Goal: Contribute content

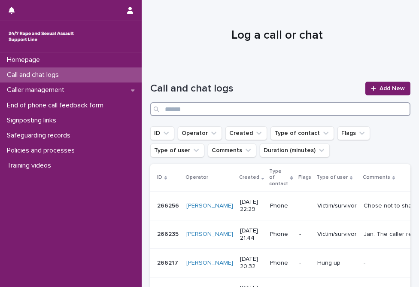
click at [268, 114] on input "Search" at bounding box center [280, 109] width 260 height 14
type input "****"
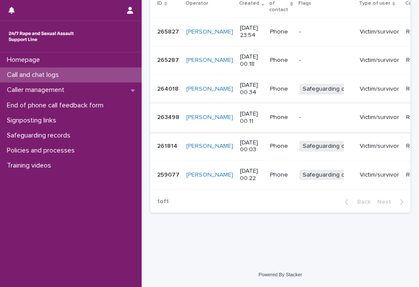
scroll to position [136, 0]
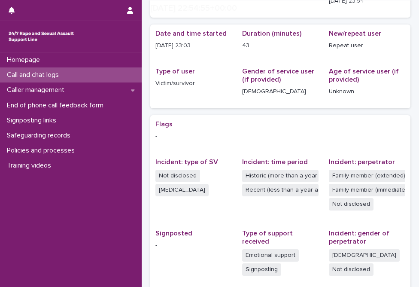
scroll to position [230, 0]
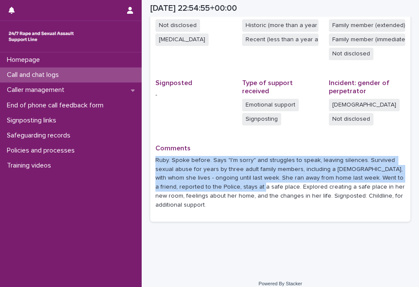
drag, startPoint x: 156, startPoint y: 161, endPoint x: 241, endPoint y: 187, distance: 88.9
click at [241, 187] on p "Ruby. Spoke before. Says "I'm sorry" and struggles to speak, leaving silences. …" at bounding box center [281, 183] width 250 height 54
drag, startPoint x: 241, startPoint y: 187, endPoint x: 235, endPoint y: 180, distance: 10.0
copy p "Ruby. Spoke before. Says "I'm sorry" and struggles to speak, leaving silences. …"
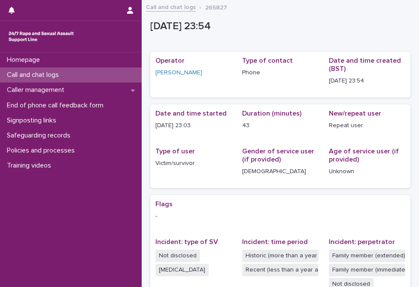
click at [69, 71] on div "Call and chat logs" at bounding box center [71, 74] width 142 height 15
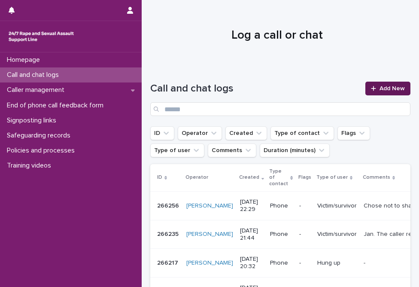
click at [380, 86] on span "Add New" at bounding box center [392, 89] width 25 height 6
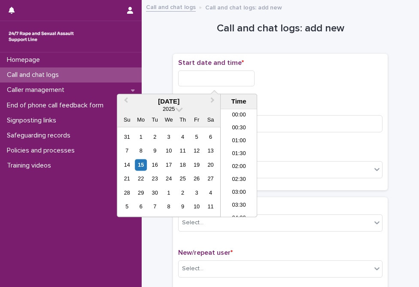
click at [239, 85] on input "text" at bounding box center [216, 78] width 76 height 16
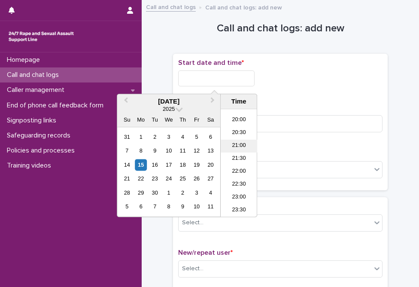
click at [238, 149] on li "21:00" at bounding box center [239, 146] width 37 height 13
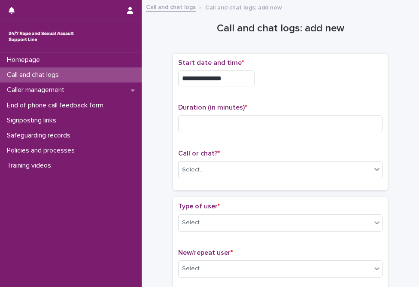
click at [234, 77] on input "**********" at bounding box center [216, 78] width 76 height 16
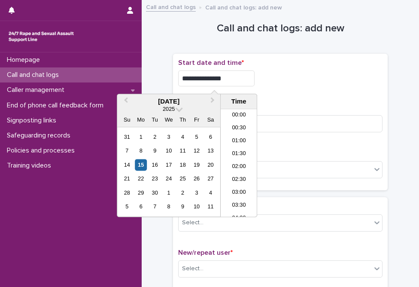
scroll to position [494, 0]
type input "**********"
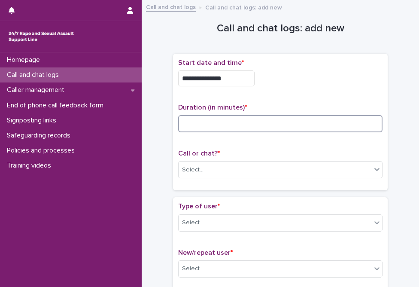
click at [314, 122] on input at bounding box center [280, 123] width 205 height 17
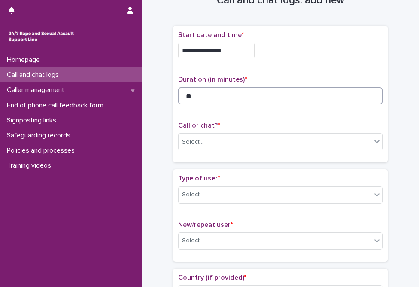
scroll to position [43, 0]
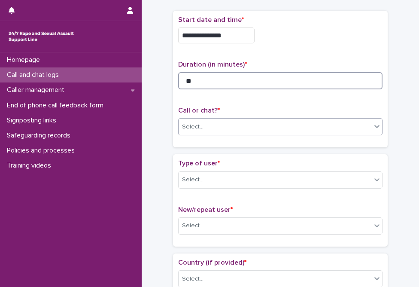
type input "**"
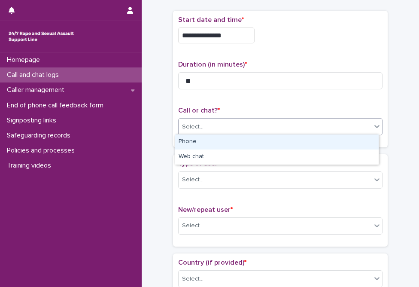
click at [235, 124] on div "Select..." at bounding box center [275, 127] width 193 height 14
click at [225, 139] on div "Phone" at bounding box center [277, 141] width 204 height 15
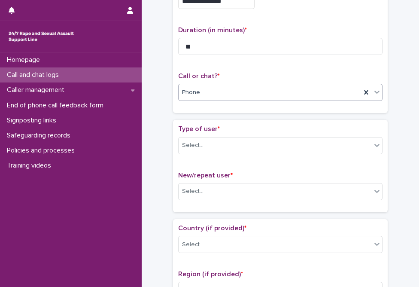
scroll to position [86, 0]
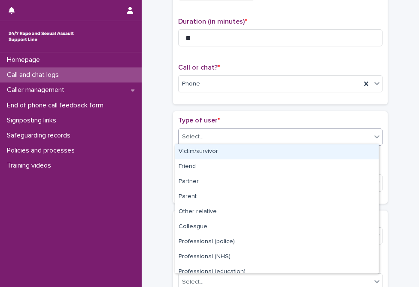
click at [222, 135] on div "Select..." at bounding box center [275, 137] width 193 height 14
click at [213, 149] on div "Victim/survivor" at bounding box center [277, 151] width 204 height 15
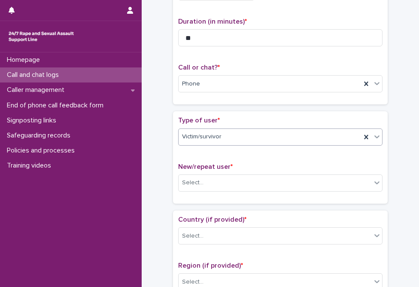
scroll to position [129, 0]
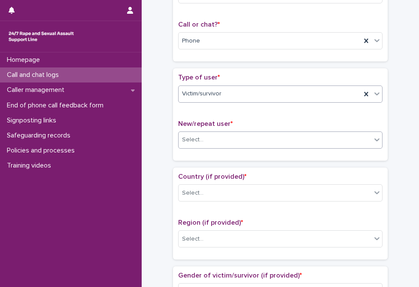
click at [208, 138] on div "Select..." at bounding box center [275, 140] width 193 height 14
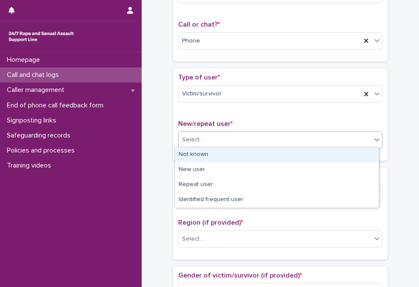
click at [206, 155] on div "Not known" at bounding box center [277, 154] width 204 height 15
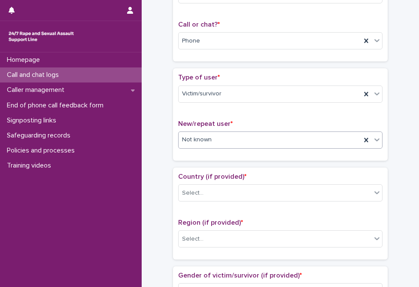
scroll to position [172, 0]
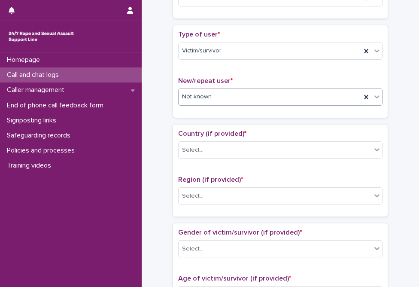
click at [220, 93] on div "Not known" at bounding box center [270, 97] width 183 height 14
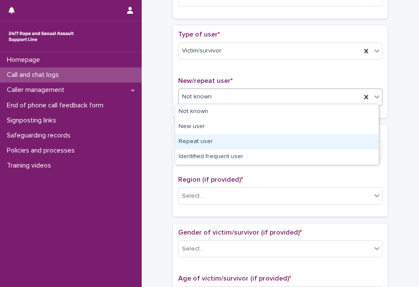
click at [217, 141] on div "Repeat user" at bounding box center [277, 141] width 204 height 15
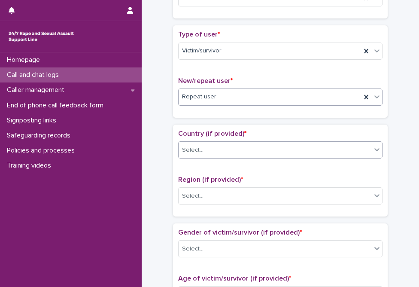
click at [213, 152] on div "Select..." at bounding box center [275, 150] width 193 height 14
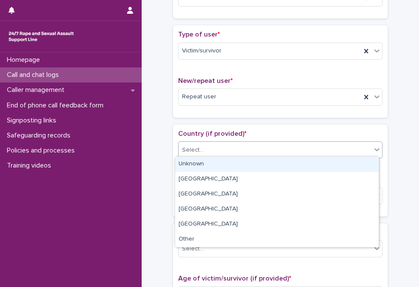
click at [211, 165] on div "Unknown" at bounding box center [277, 164] width 204 height 15
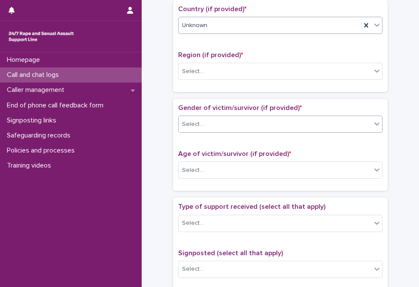
scroll to position [301, 0]
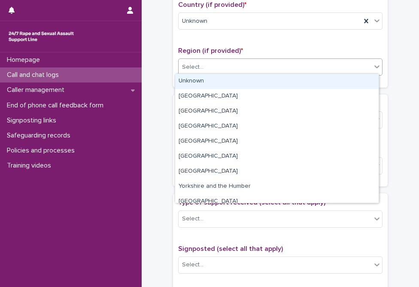
click at [216, 60] on div "Select..." at bounding box center [275, 67] width 193 height 14
click at [210, 80] on div "Unknown" at bounding box center [277, 81] width 204 height 15
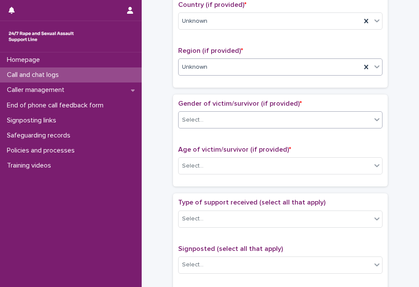
click at [196, 120] on div "Select..." at bounding box center [192, 120] width 21 height 9
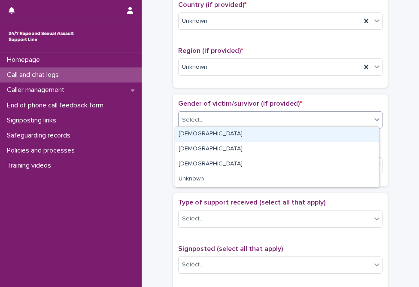
click at [196, 135] on div "[DEMOGRAPHIC_DATA]" at bounding box center [277, 134] width 204 height 15
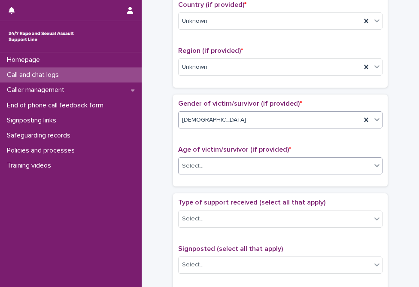
click at [196, 164] on div "Select..." at bounding box center [192, 166] width 21 height 9
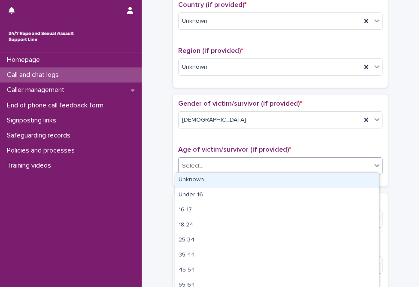
click at [196, 176] on div "Unknown" at bounding box center [277, 180] width 204 height 15
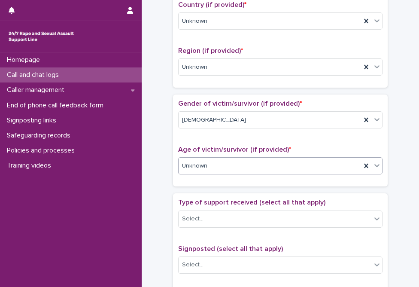
scroll to position [387, 0]
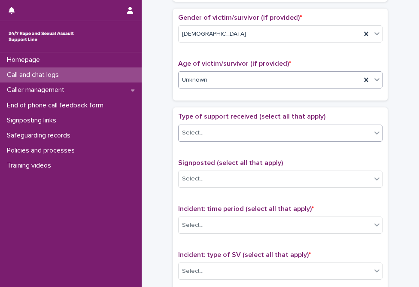
click at [204, 134] on div "Select..." at bounding box center [275, 133] width 193 height 14
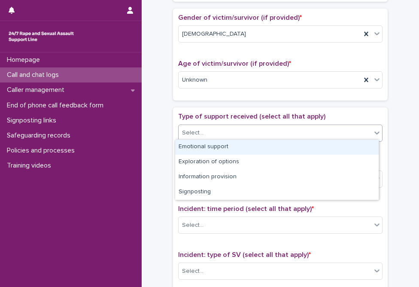
click at [204, 143] on div "Emotional support" at bounding box center [277, 147] width 204 height 15
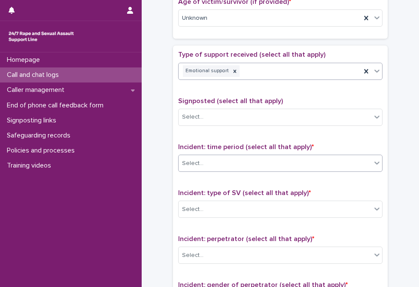
scroll to position [473, 0]
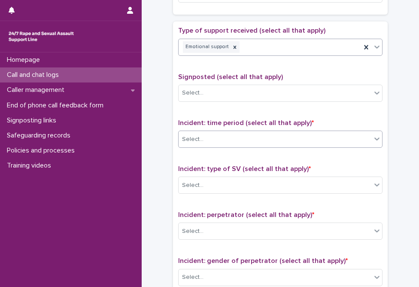
click at [216, 141] on div "Select..." at bounding box center [275, 139] width 193 height 14
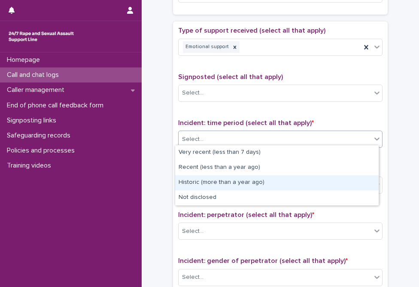
click at [217, 184] on div "Historic (more than a year ago)" at bounding box center [277, 182] width 204 height 15
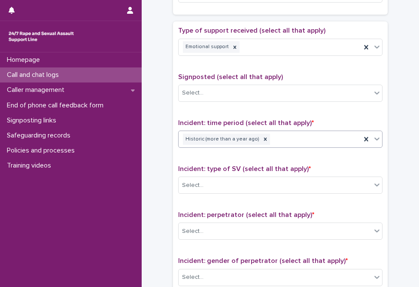
click at [294, 139] on div "Historic (more than a year ago)" at bounding box center [270, 139] width 183 height 15
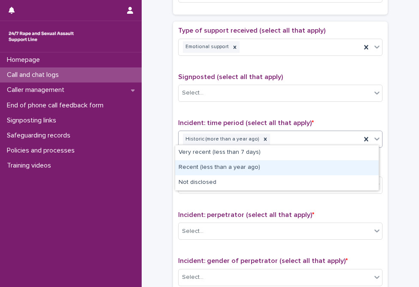
click at [256, 167] on div "Recent (less than a year ago)" at bounding box center [277, 167] width 204 height 15
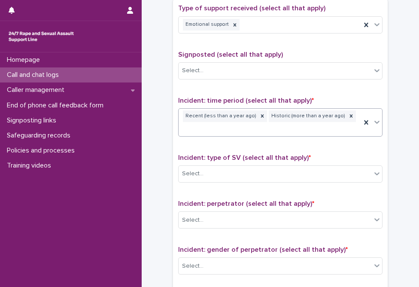
scroll to position [516, 0]
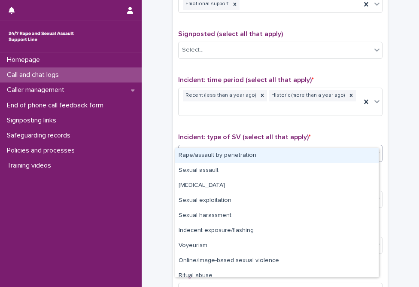
click at [203, 146] on div "Select..." at bounding box center [275, 153] width 193 height 14
click at [203, 157] on div "Rape/assault by penetration" at bounding box center [277, 155] width 204 height 15
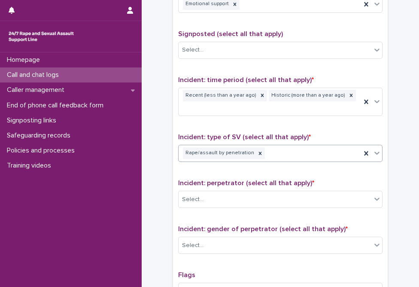
click at [282, 146] on div "Rape/assault by penetration" at bounding box center [270, 153] width 183 height 15
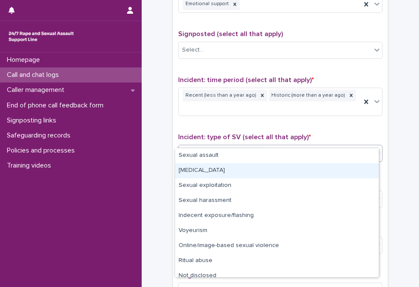
click at [261, 171] on div "[MEDICAL_DATA]" at bounding box center [277, 170] width 204 height 15
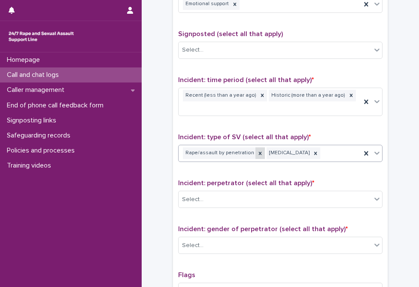
click at [257, 150] on icon at bounding box center [260, 153] width 6 height 6
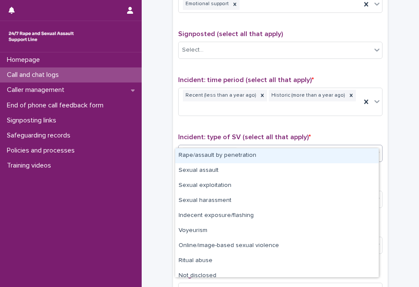
click at [249, 146] on div "[MEDICAL_DATA]" at bounding box center [270, 153] width 183 height 15
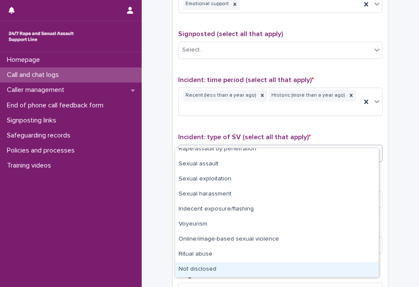
scroll to position [0, 0]
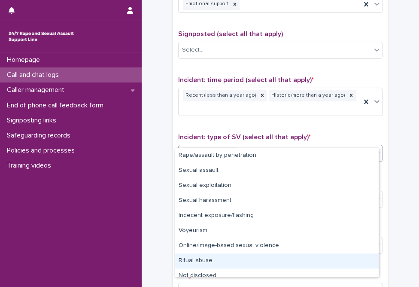
click at [225, 265] on div "Rape/assault by penetration Sexual assault Sexual exploitation Sexual harassmen…" at bounding box center [277, 212] width 204 height 129
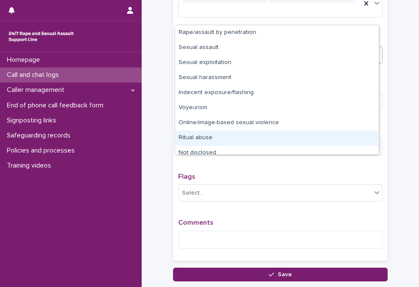
scroll to position [661, 0]
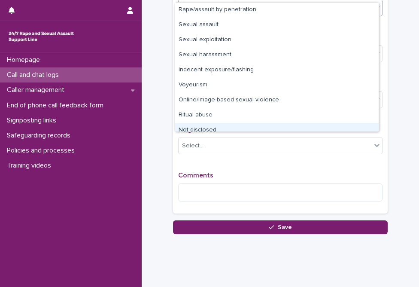
click at [220, 129] on div "Not disclosed" at bounding box center [277, 130] width 204 height 15
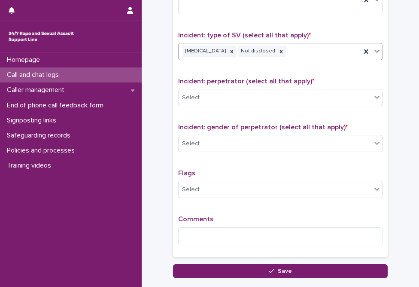
scroll to position [575, 0]
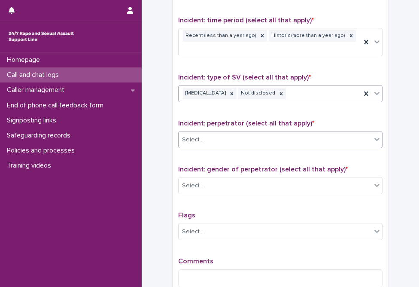
click at [216, 133] on div "Select..." at bounding box center [275, 140] width 193 height 14
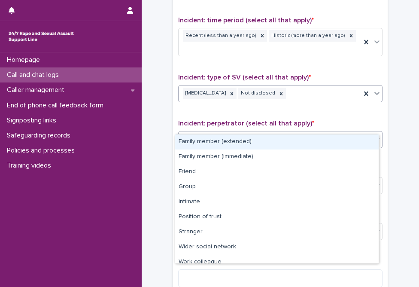
click at [208, 144] on div "Family member (extended)" at bounding box center [277, 141] width 204 height 15
click at [293, 132] on div "Family member (extended)" at bounding box center [270, 139] width 183 height 15
click at [284, 143] on div "Family member (immediate)" at bounding box center [277, 141] width 204 height 15
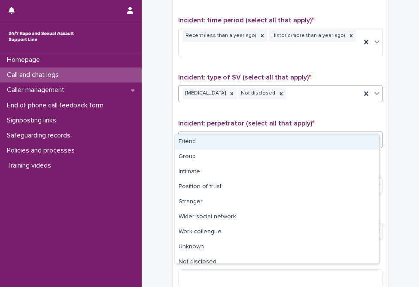
click at [335, 132] on div "Family member (extended) Family member (immediate)" at bounding box center [270, 139] width 183 height 15
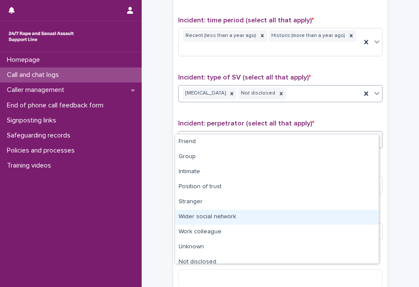
scroll to position [6, 0]
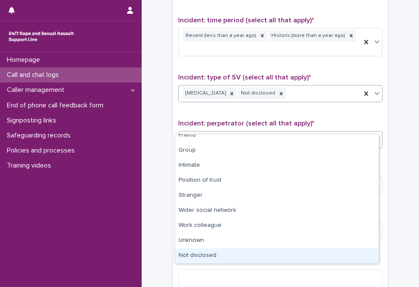
click at [234, 256] on div "Friend Group Intimate Position of trust Stranger Wider social network Work coll…" at bounding box center [277, 198] width 204 height 129
click at [230, 250] on div "Not disclosed" at bounding box center [277, 255] width 204 height 15
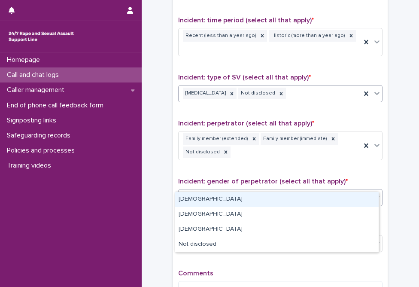
click at [223, 190] on div "Select..." at bounding box center [275, 197] width 193 height 14
click at [263, 204] on div "[DEMOGRAPHIC_DATA]" at bounding box center [277, 199] width 204 height 15
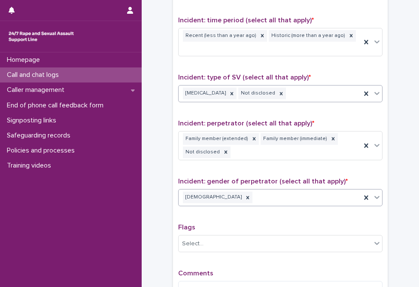
drag, startPoint x: 289, startPoint y: 185, endPoint x: 287, endPoint y: 189, distance: 4.8
click at [289, 190] on div "[DEMOGRAPHIC_DATA]" at bounding box center [270, 197] width 183 height 15
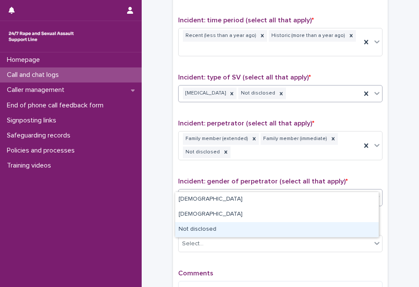
click at [267, 233] on div "Not disclosed" at bounding box center [277, 229] width 204 height 15
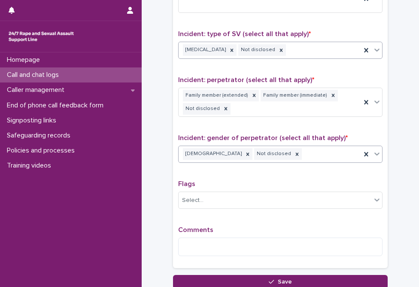
scroll to position [661, 0]
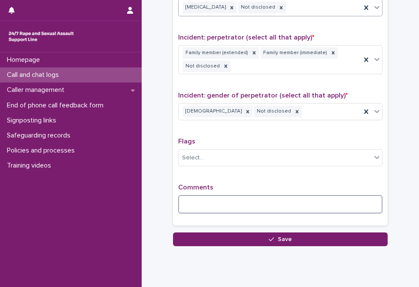
click at [227, 195] on textarea at bounding box center [280, 204] width 205 height 18
paste textarea "**********"
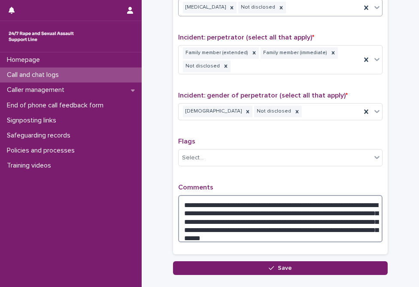
drag, startPoint x: 345, startPoint y: 203, endPoint x: 332, endPoint y: 203, distance: 12.5
click at [332, 203] on textarea "**********" at bounding box center [280, 218] width 205 height 47
drag, startPoint x: 368, startPoint y: 211, endPoint x: 261, endPoint y: 210, distance: 106.6
click at [261, 210] on textarea "**********" at bounding box center [280, 218] width 205 height 47
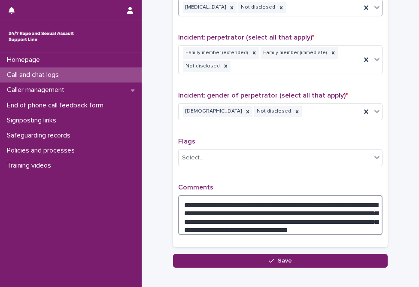
click at [330, 205] on textarea "**********" at bounding box center [280, 215] width 205 height 40
click at [224, 210] on textarea "**********" at bounding box center [280, 215] width 205 height 40
click at [331, 214] on textarea "**********" at bounding box center [280, 215] width 205 height 40
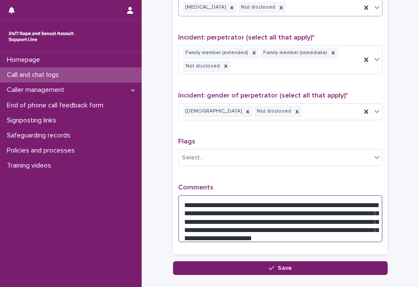
drag, startPoint x: 303, startPoint y: 222, endPoint x: 217, endPoint y: 219, distance: 86.8
click at [217, 219] on textarea "**********" at bounding box center [280, 218] width 205 height 47
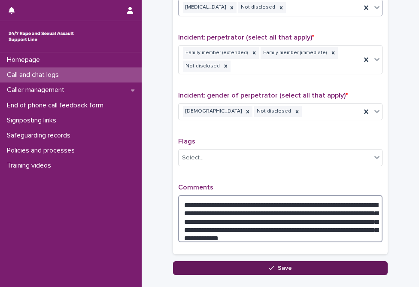
type textarea "**********"
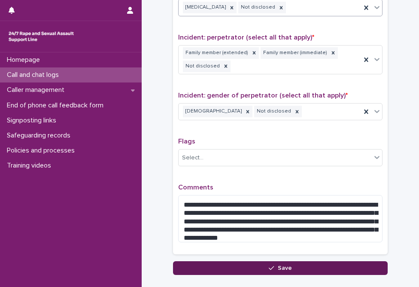
click at [286, 265] on span "Save" at bounding box center [285, 268] width 14 height 6
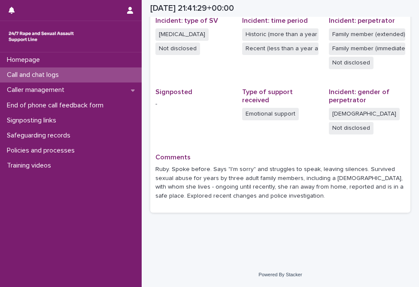
scroll to position [207, 0]
